Goal: Task Accomplishment & Management: Manage account settings

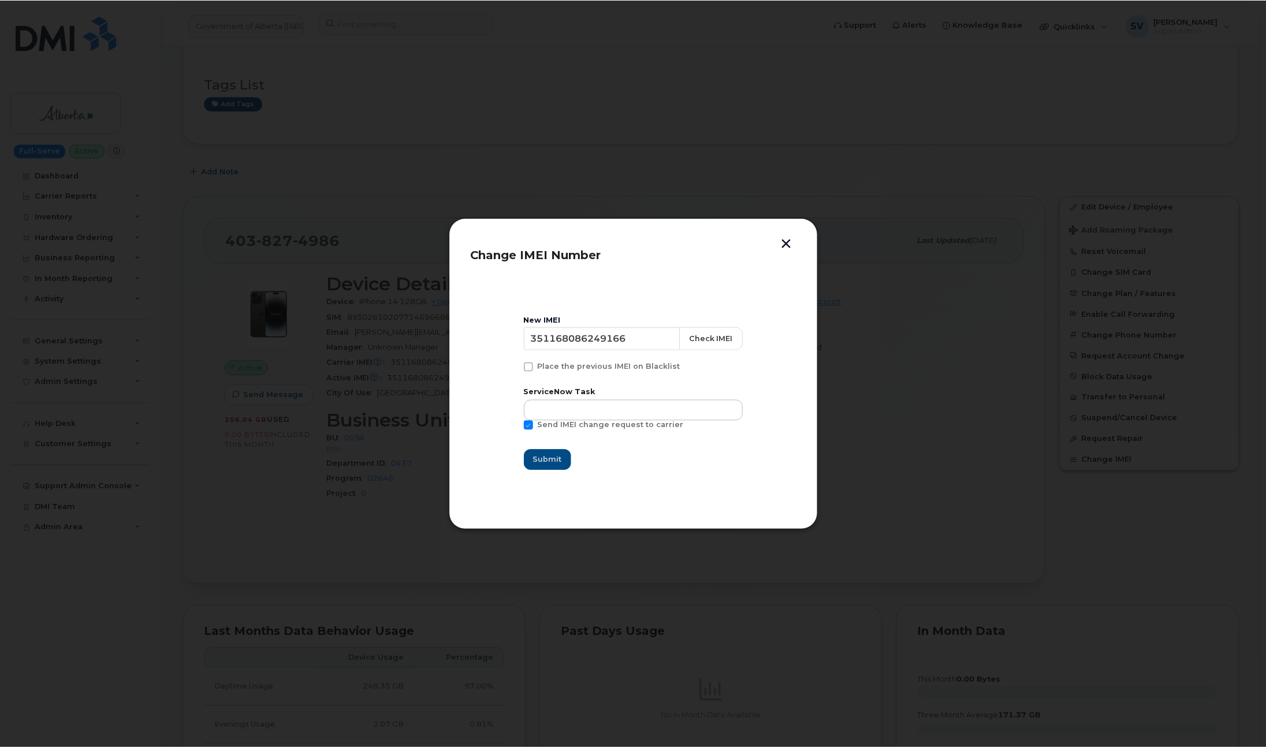
scroll to position [76, 0]
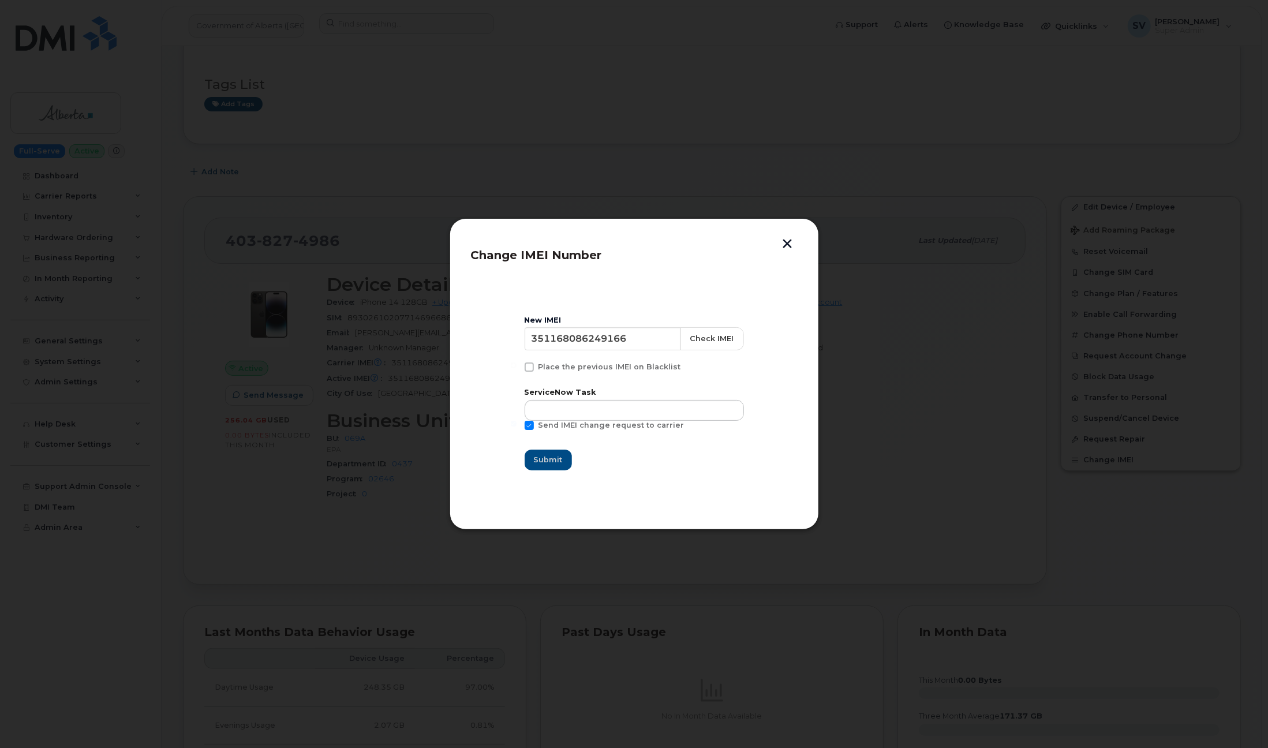
click at [783, 243] on button "button" at bounding box center [787, 245] width 17 height 12
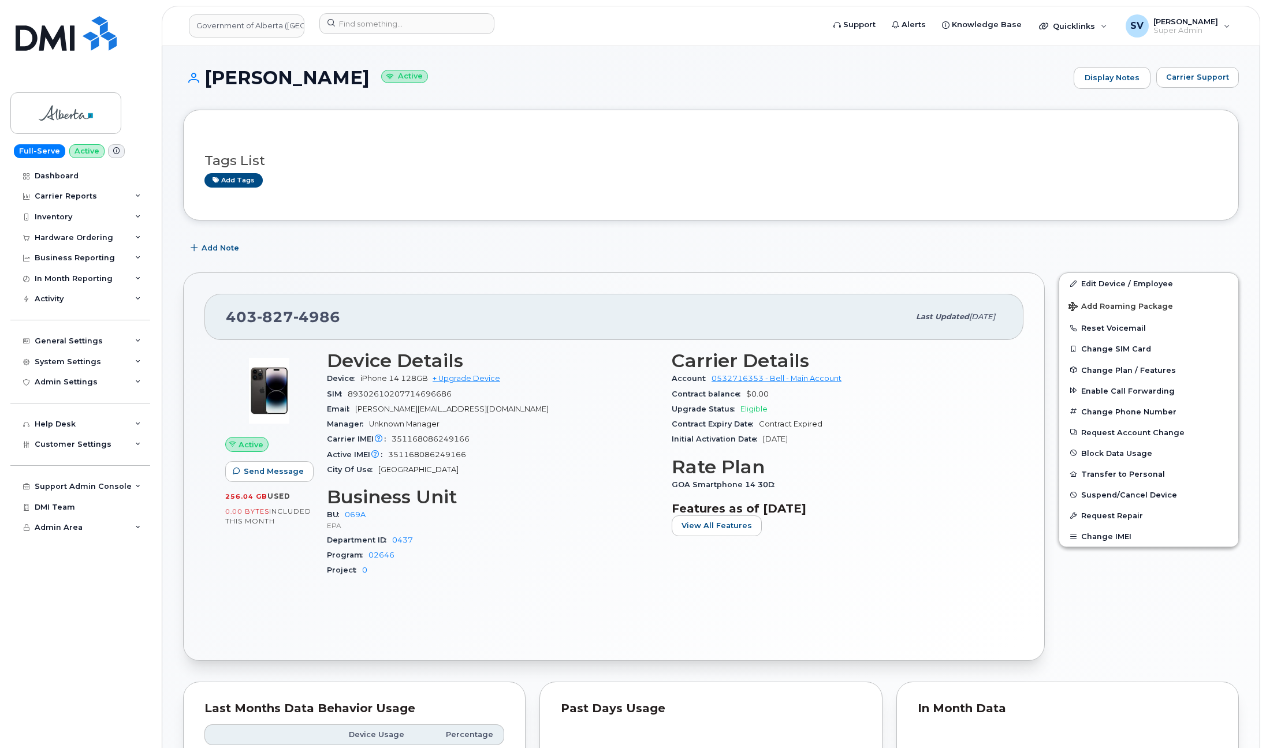
scroll to position [0, 0]
click at [266, 24] on link "Government of Alberta (GOA)" at bounding box center [246, 25] width 115 height 23
type input "h"
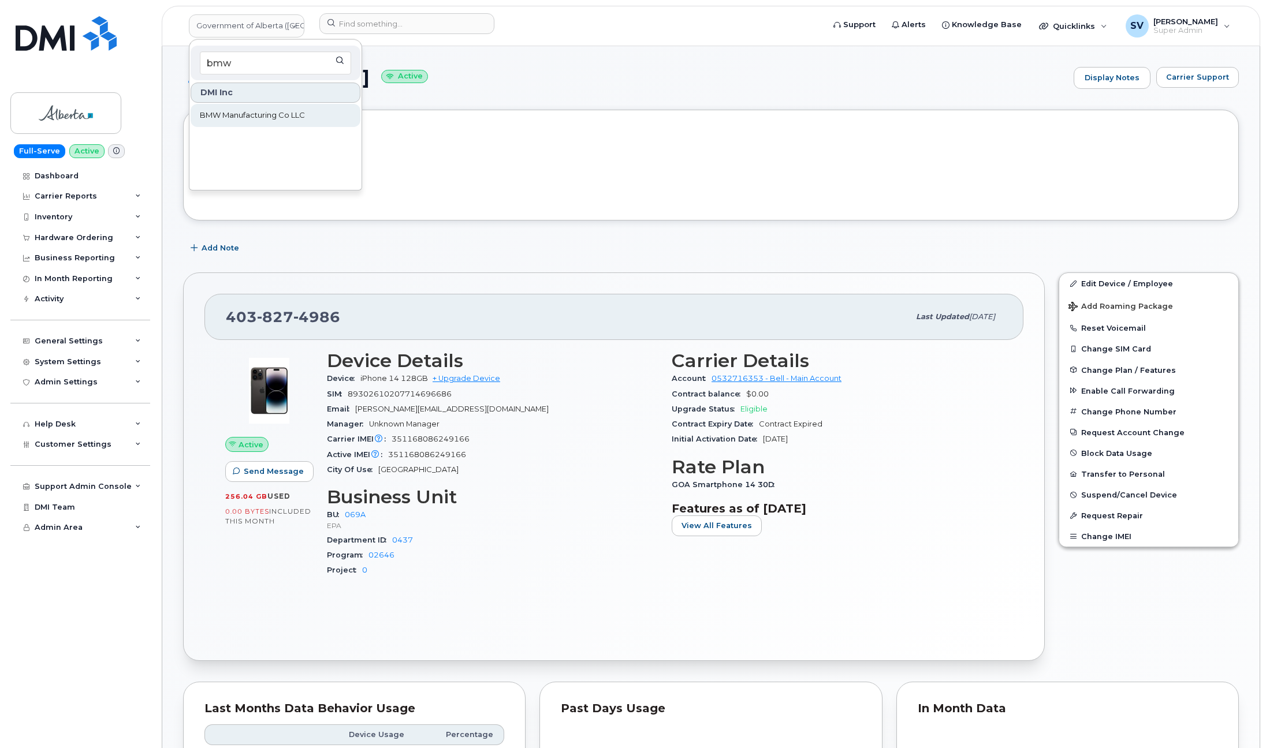
type input "bmw"
click at [241, 114] on span "BMW Manufacturing Co LLC" at bounding box center [252, 116] width 105 height 12
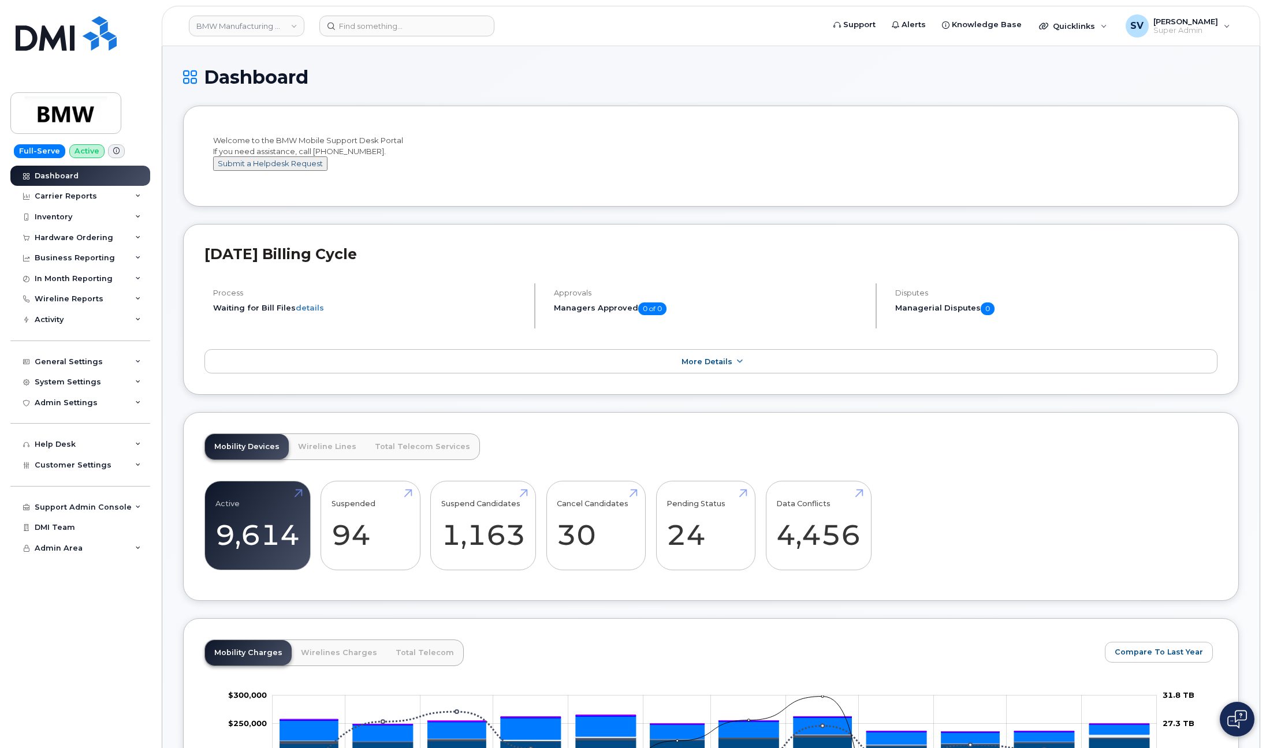
click at [289, 171] on button "Submit a Helpdesk Request" at bounding box center [270, 163] width 114 height 14
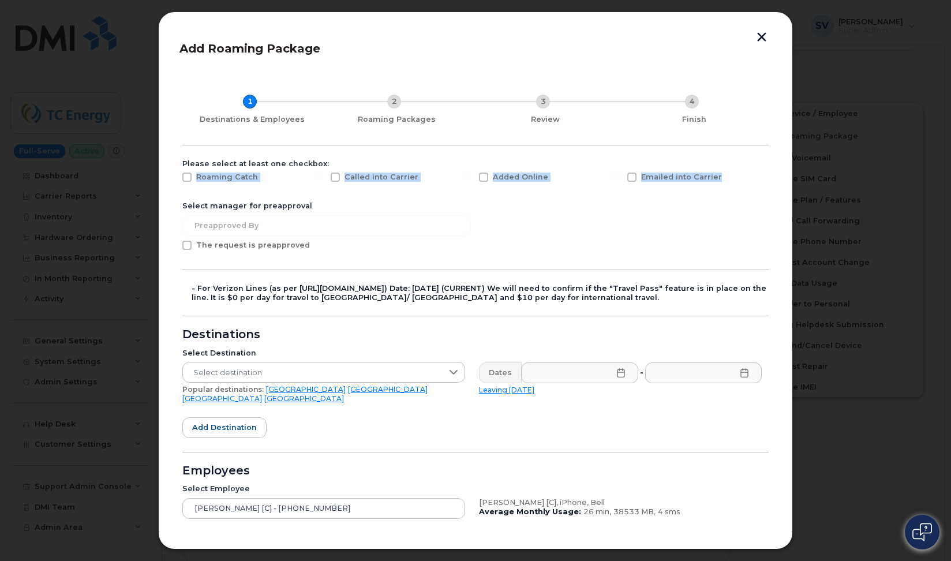
scroll to position [170, 0]
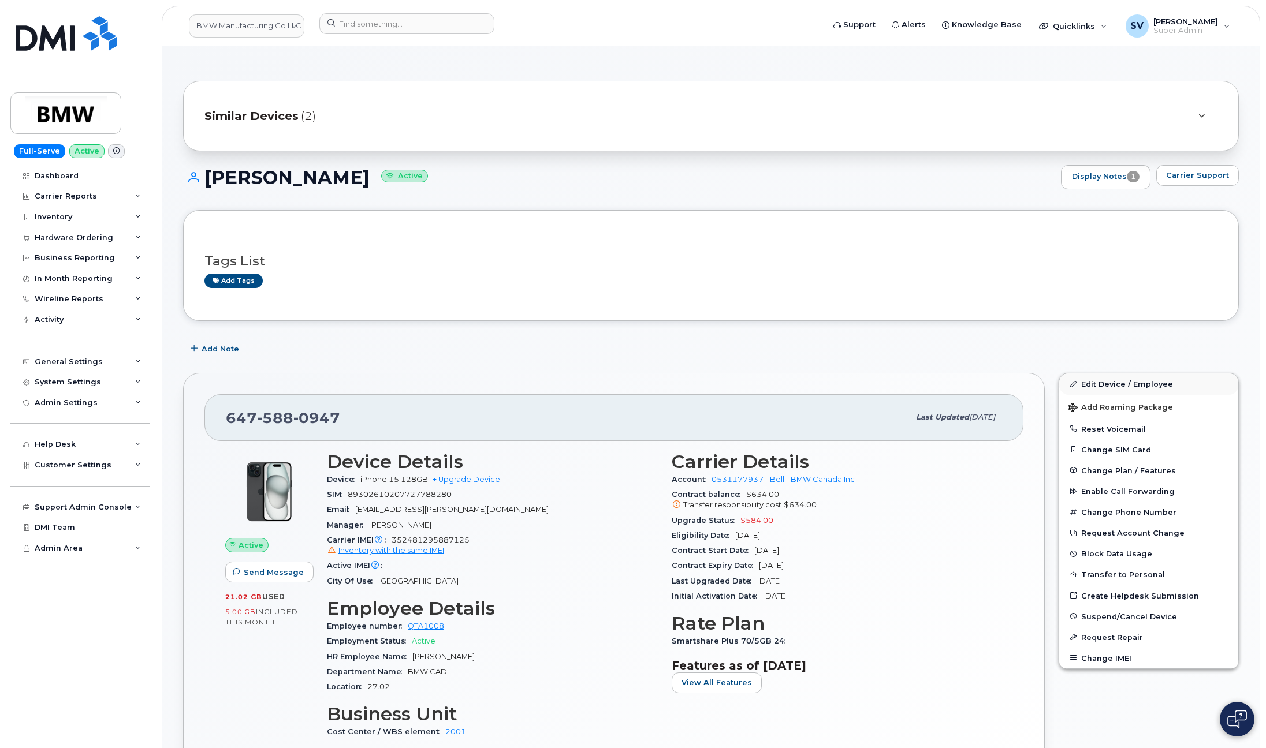
click at [1095, 382] on link "Edit Device / Employee" at bounding box center [1148, 384] width 179 height 21
click at [1113, 415] on button "Add Roaming Package" at bounding box center [1148, 407] width 179 height 24
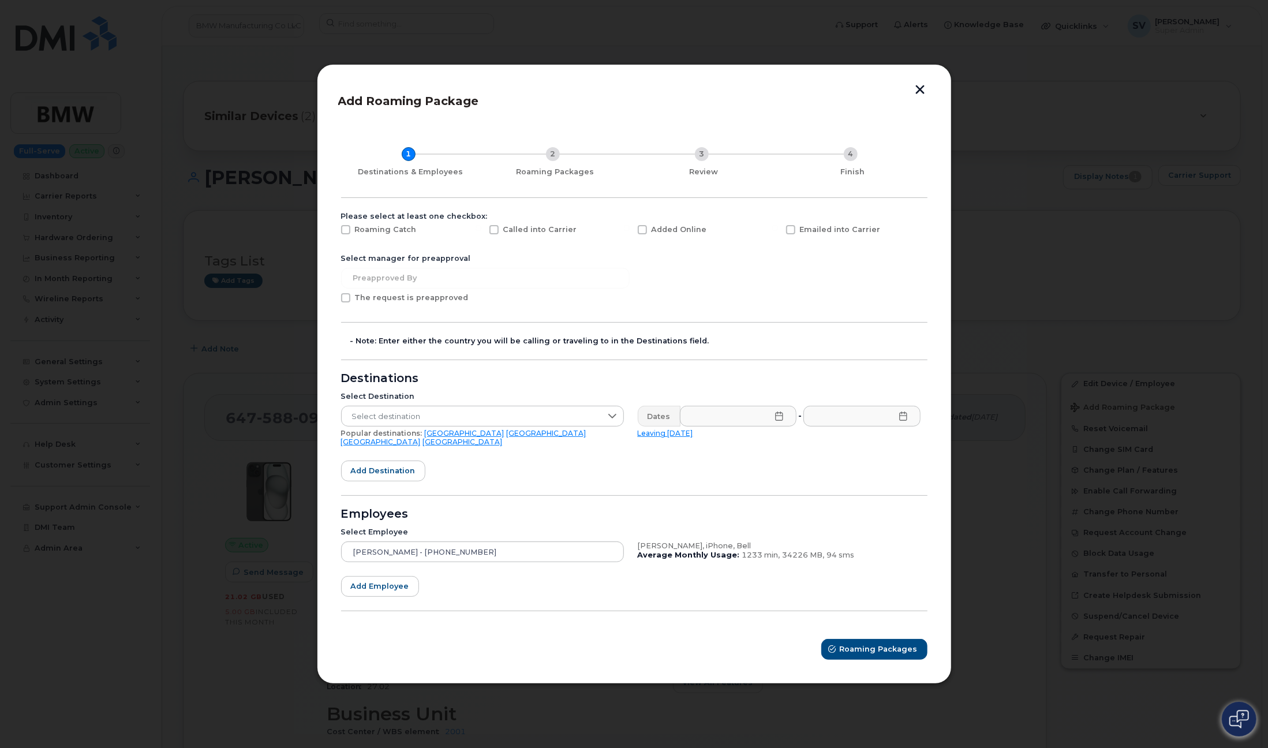
click at [917, 97] on button "button" at bounding box center [920, 91] width 17 height 12
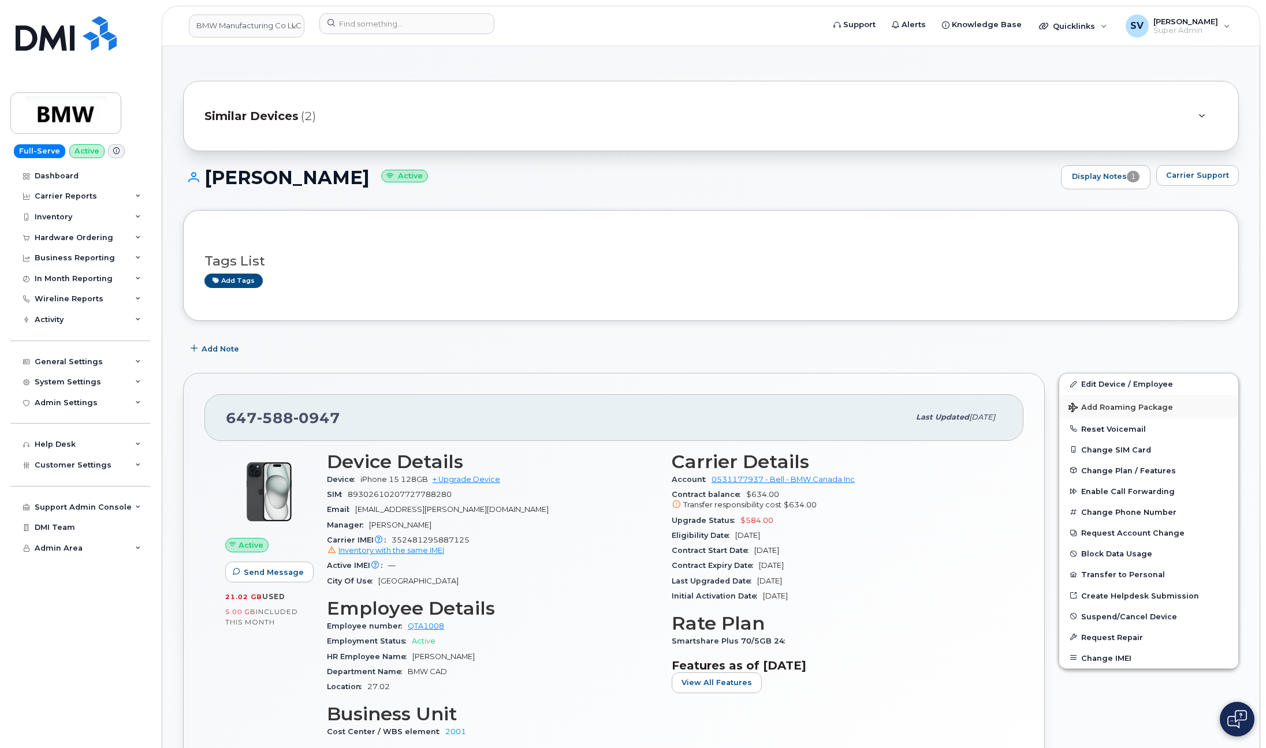
click at [1084, 405] on span "Add Roaming Package" at bounding box center [1120, 408] width 105 height 11
